Goal: Transaction & Acquisition: Purchase product/service

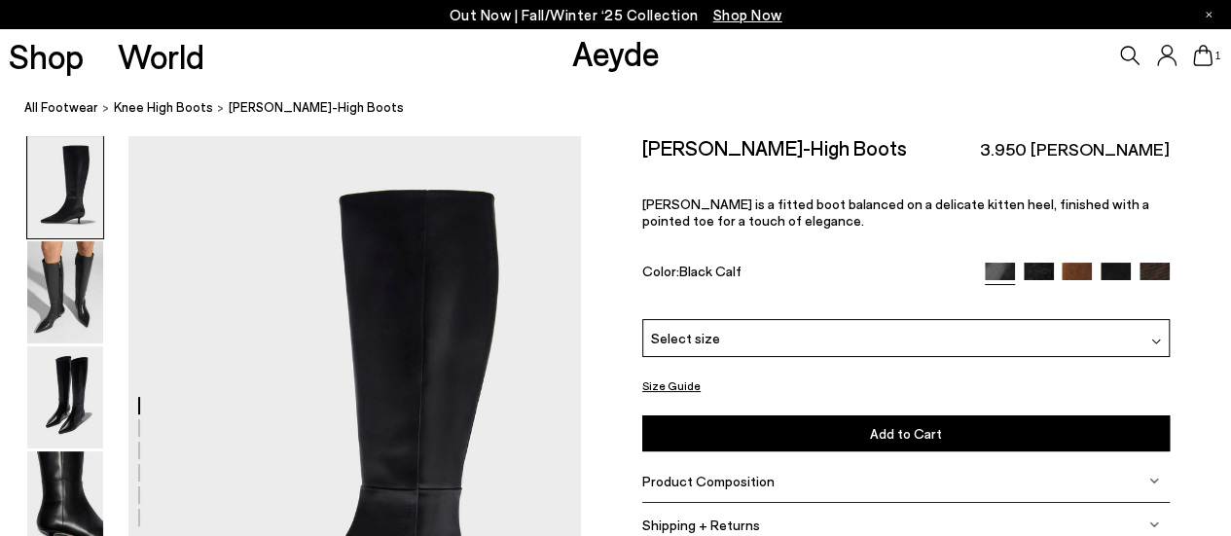
click at [1038, 274] on img at bounding box center [1039, 278] width 30 height 30
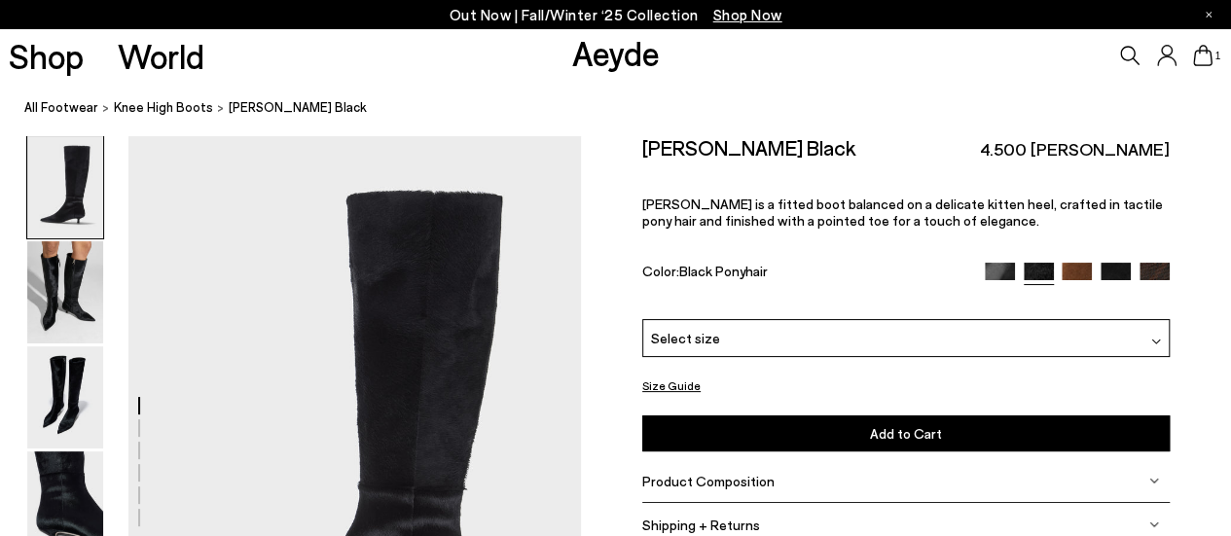
click at [993, 270] on img at bounding box center [1000, 278] width 30 height 30
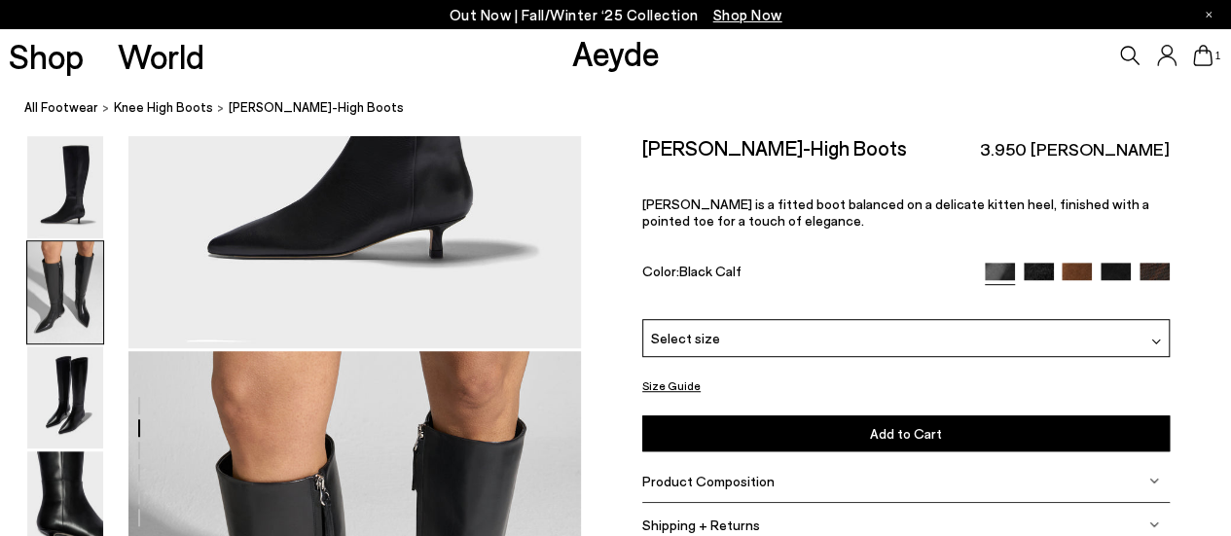
scroll to position [389, 0]
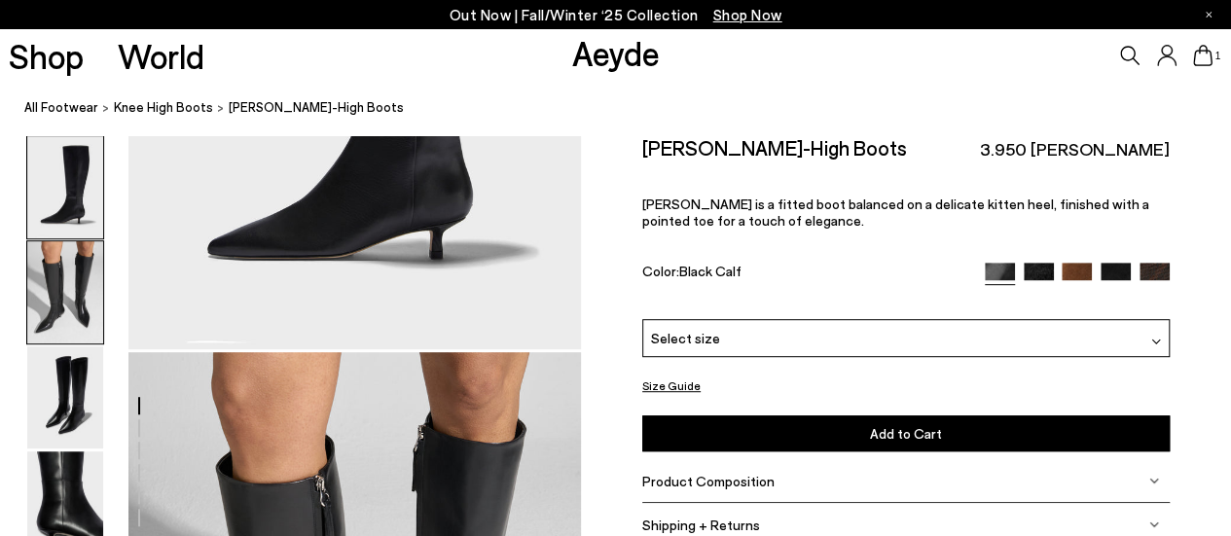
click at [70, 304] on img at bounding box center [65, 292] width 76 height 102
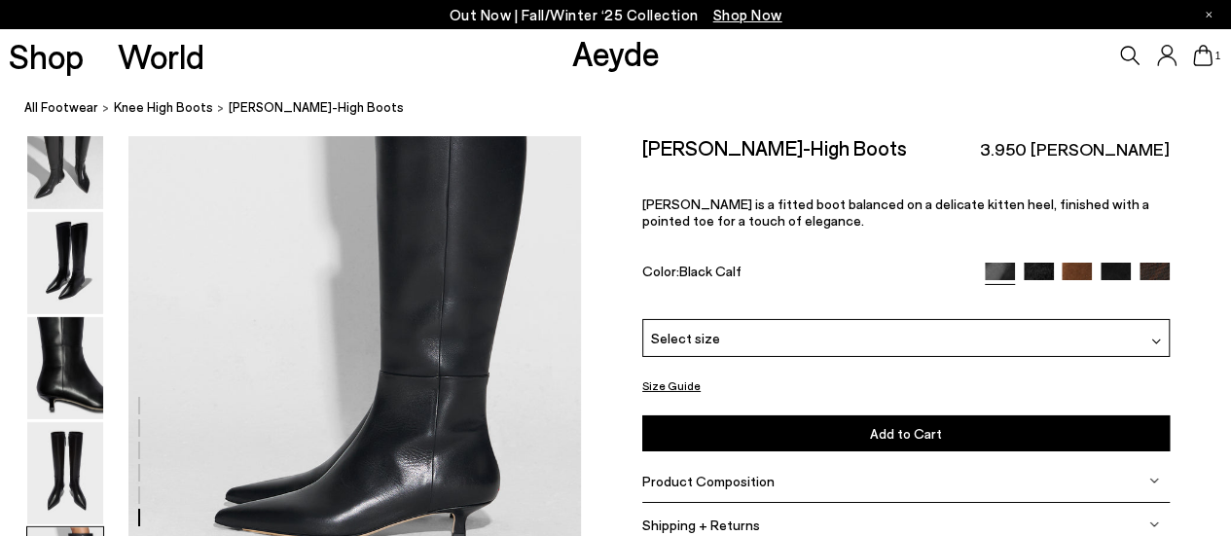
scroll to position [3236, 0]
